Goal: Browse casually

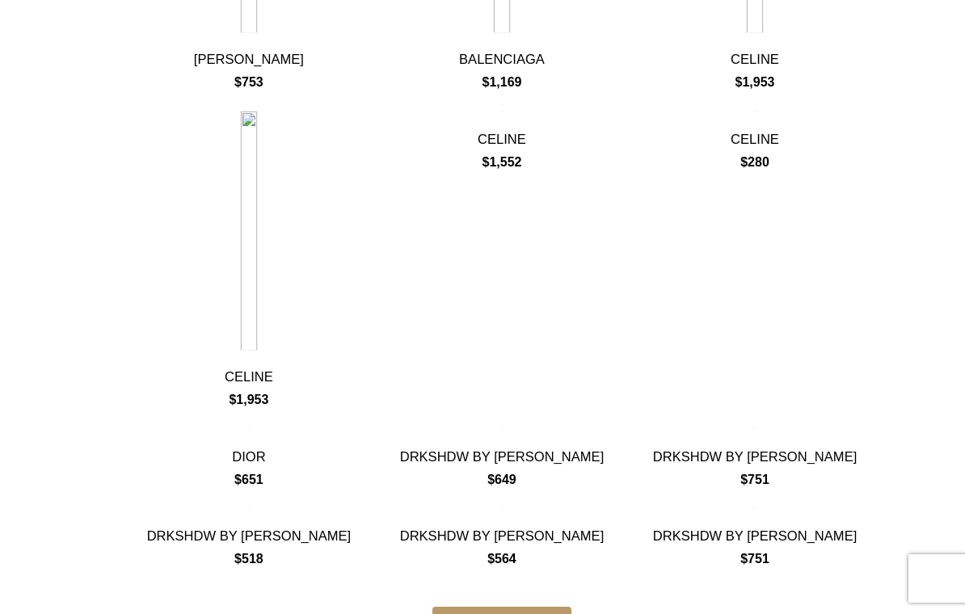
scroll to position [539, 0]
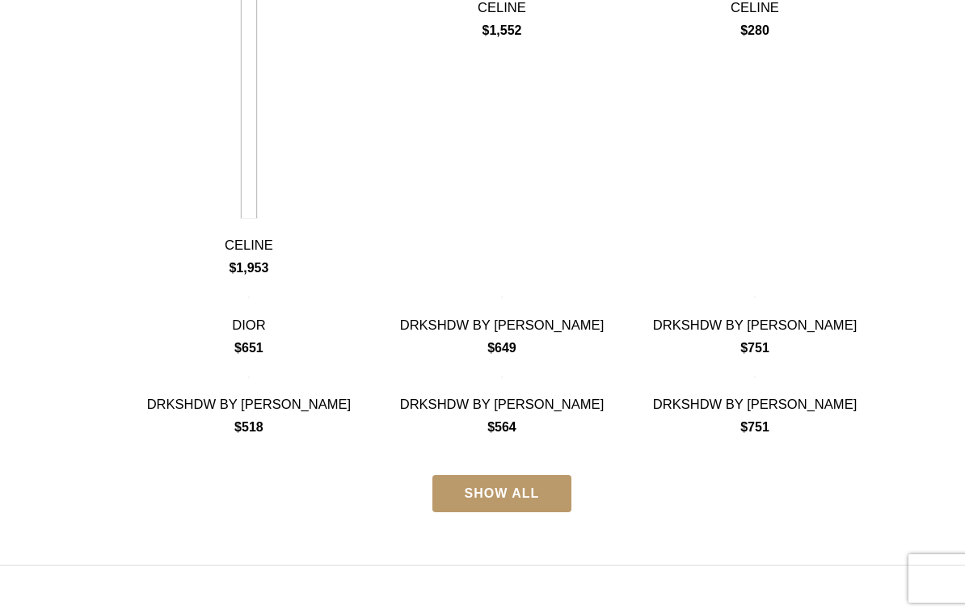
click at [519, 512] on link "SHOW ALL" at bounding box center [502, 493] width 140 height 37
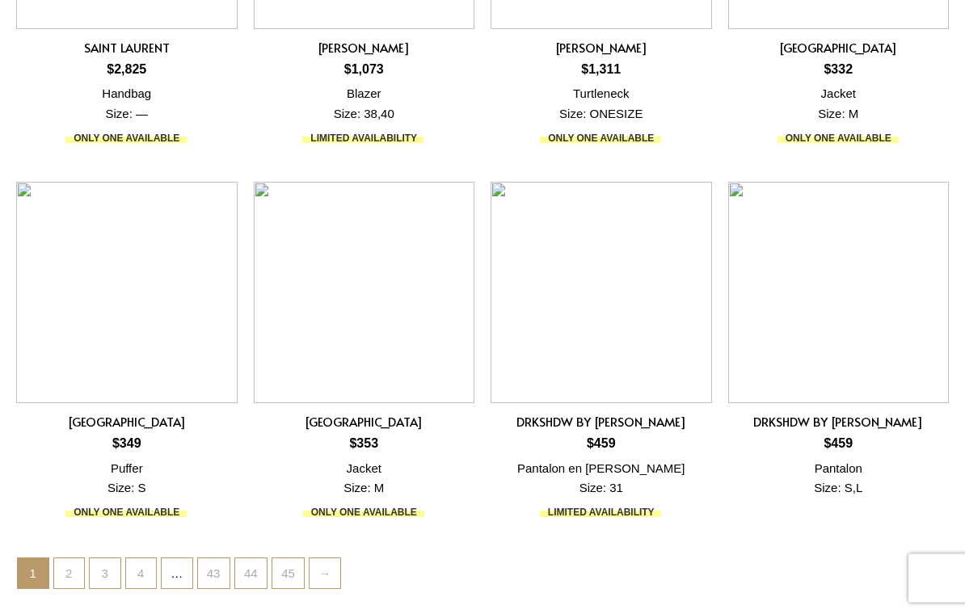
scroll to position [4168, 0]
click at [98, 558] on link "3" at bounding box center [105, 573] width 31 height 31
click at [57, 558] on link "2" at bounding box center [69, 573] width 31 height 31
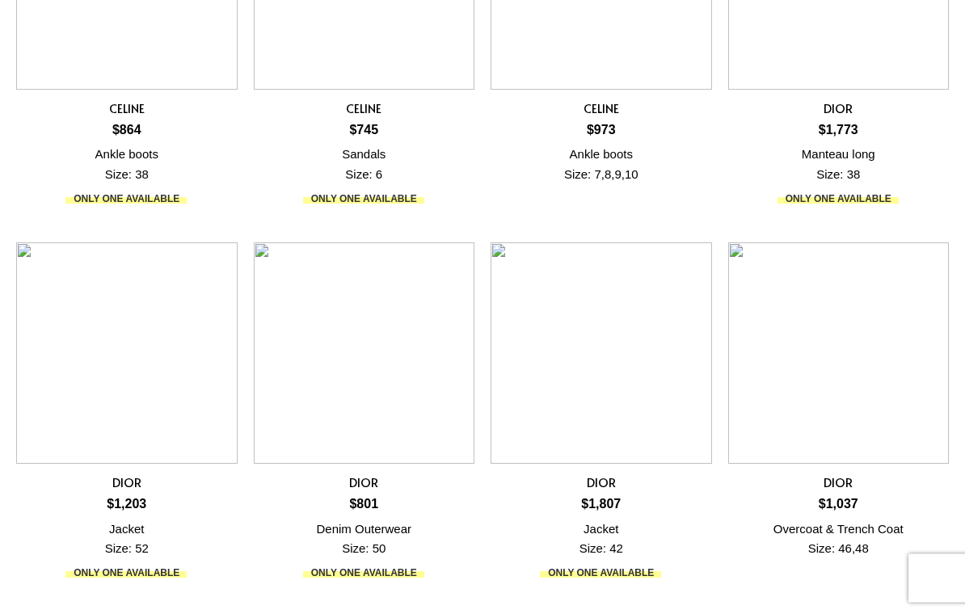
scroll to position [4190, 0]
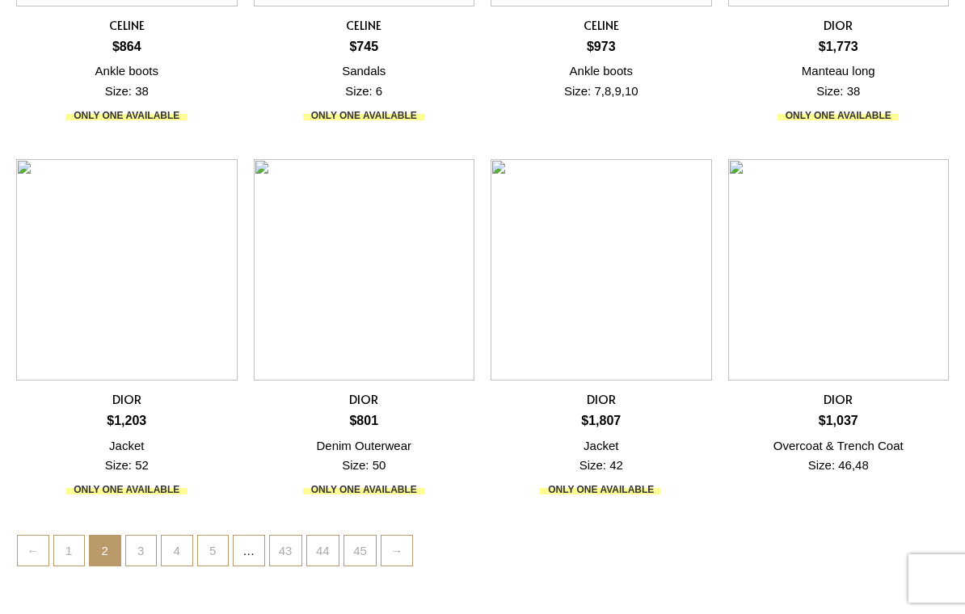
click at [141, 536] on link "3" at bounding box center [141, 551] width 31 height 31
